Goal: Task Accomplishment & Management: Manage account settings

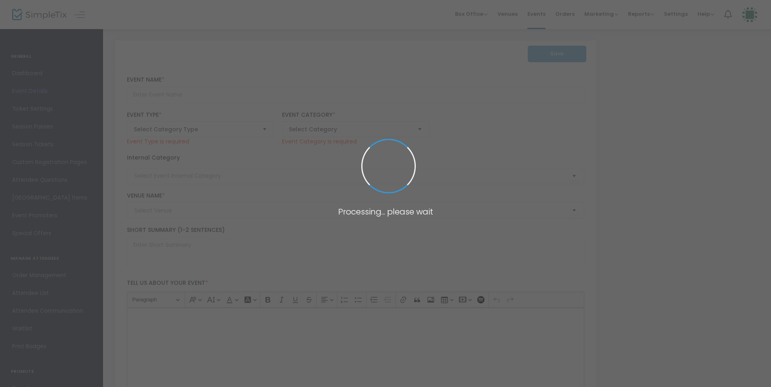
type input "Montreal Bus to Repentigny - Rally at GD | Registration Form"
type textarea "IMPORTANT: READ FULLY BEFORE BUYINGGaza is being starved, bombarded, and kept u…"
type input "Buy Tickets"
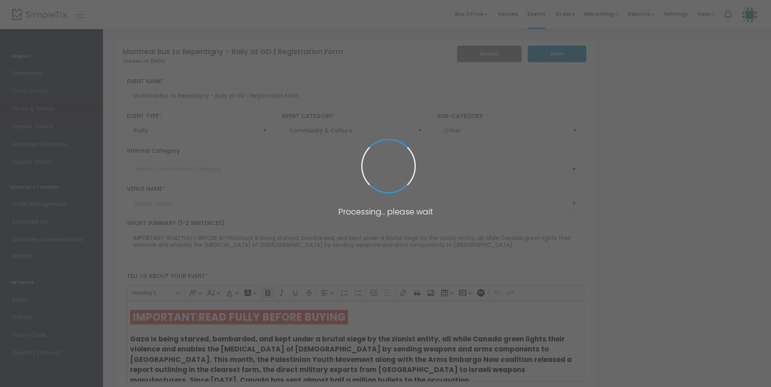
type input "[GEOGRAPHIC_DATA]"
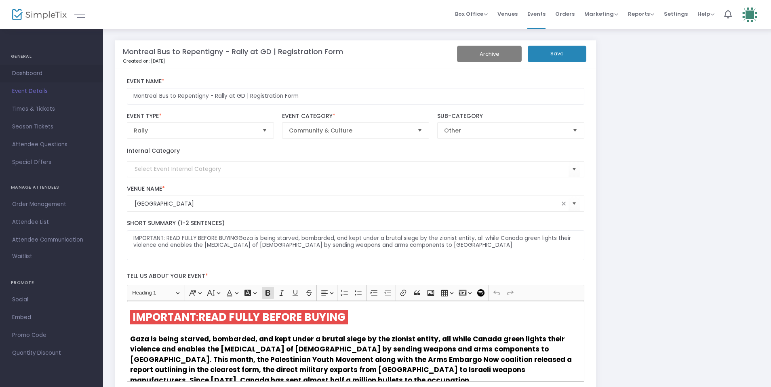
click at [56, 69] on span "Dashboard" at bounding box center [51, 73] width 79 height 11
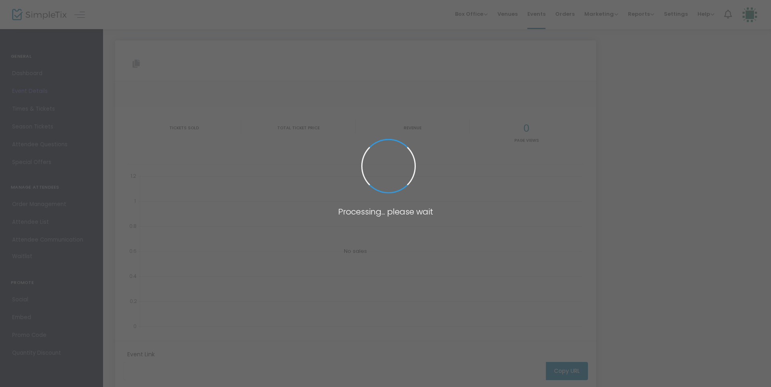
type input "[URL][DOMAIN_NAME]"
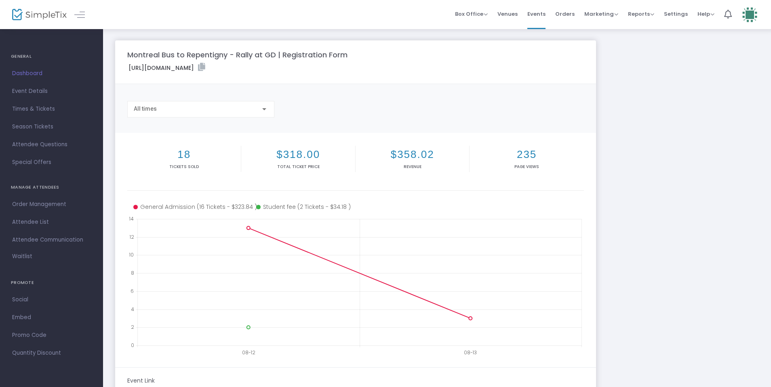
click at [40, 72] on span "Dashboard" at bounding box center [51, 73] width 79 height 11
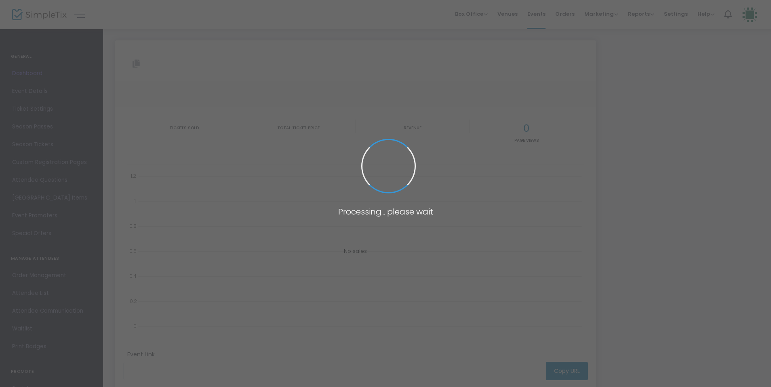
type input "[URL][DOMAIN_NAME]"
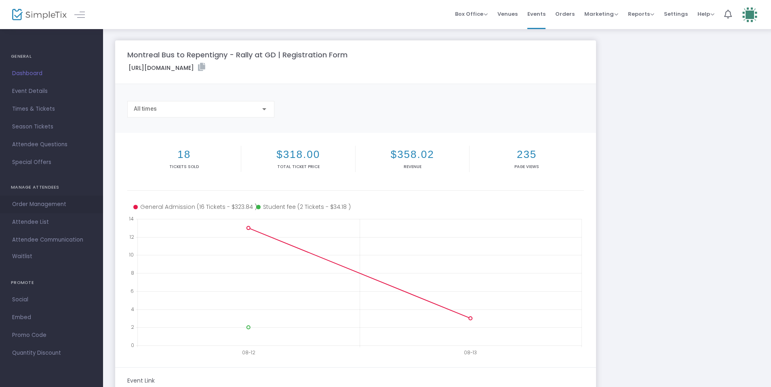
click at [56, 208] on span "Order Management" at bounding box center [51, 204] width 79 height 11
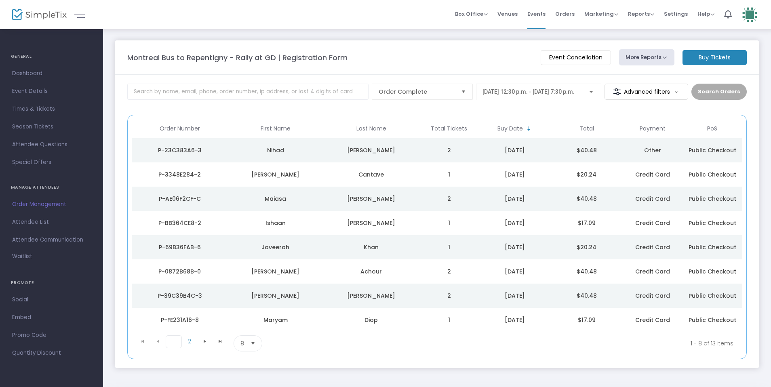
click at [257, 343] on span "Select" at bounding box center [252, 343] width 13 height 13
click at [253, 330] on li "100" at bounding box center [248, 327] width 28 height 16
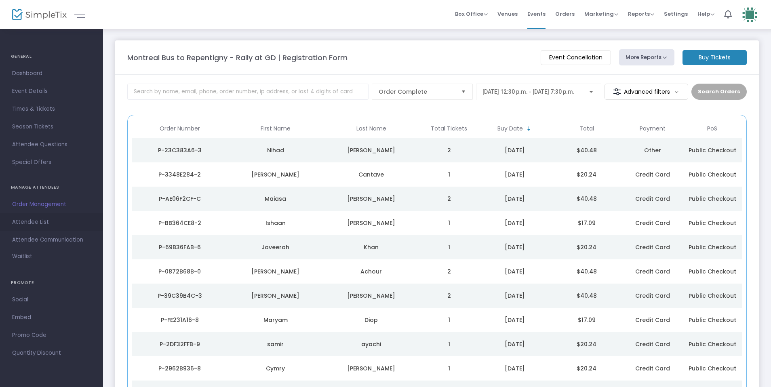
click at [46, 222] on span "Attendee List" at bounding box center [51, 222] width 79 height 11
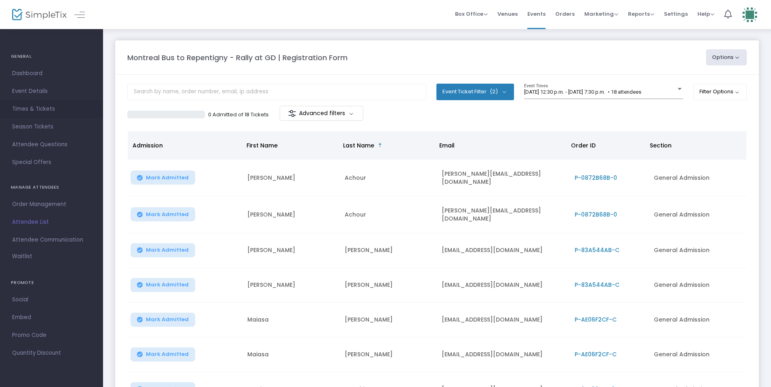
click at [40, 109] on span "Times & Tickets" at bounding box center [51, 109] width 79 height 11
